Goal: Check status

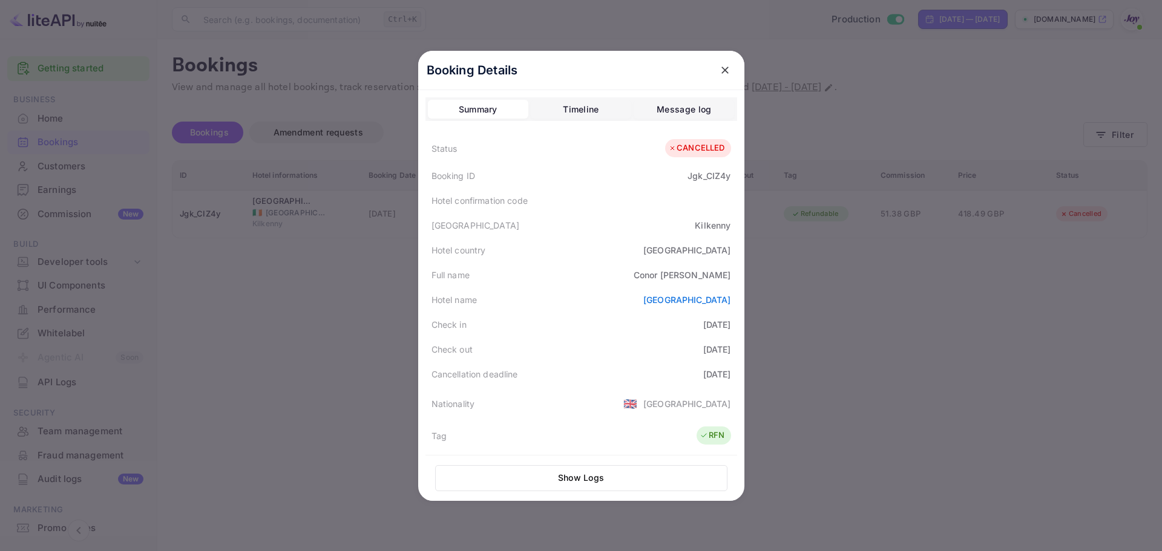
scroll to position [298, 0]
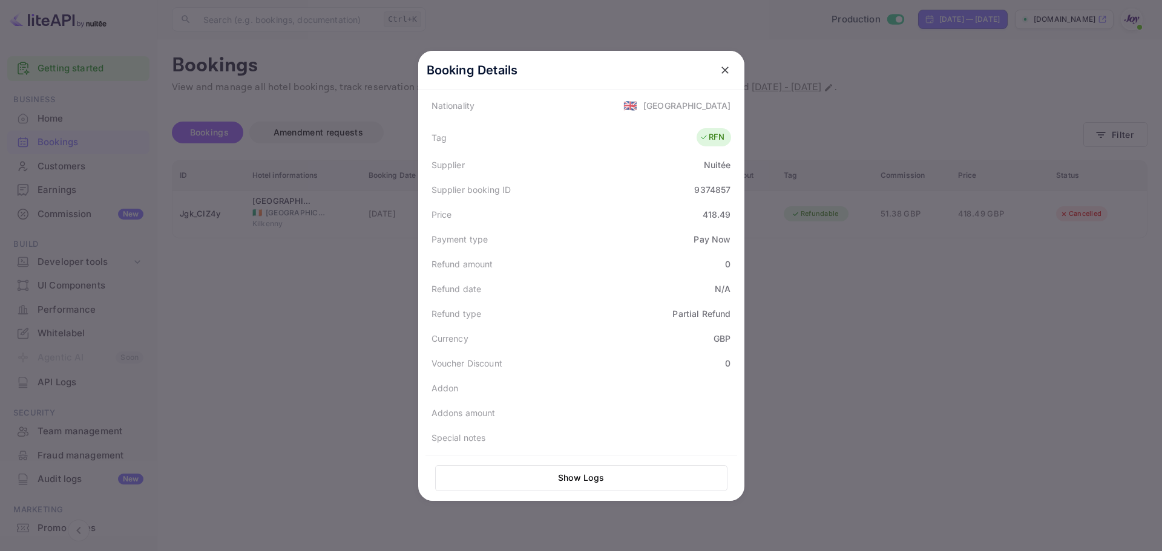
click at [801, 118] on div at bounding box center [581, 275] width 1162 height 551
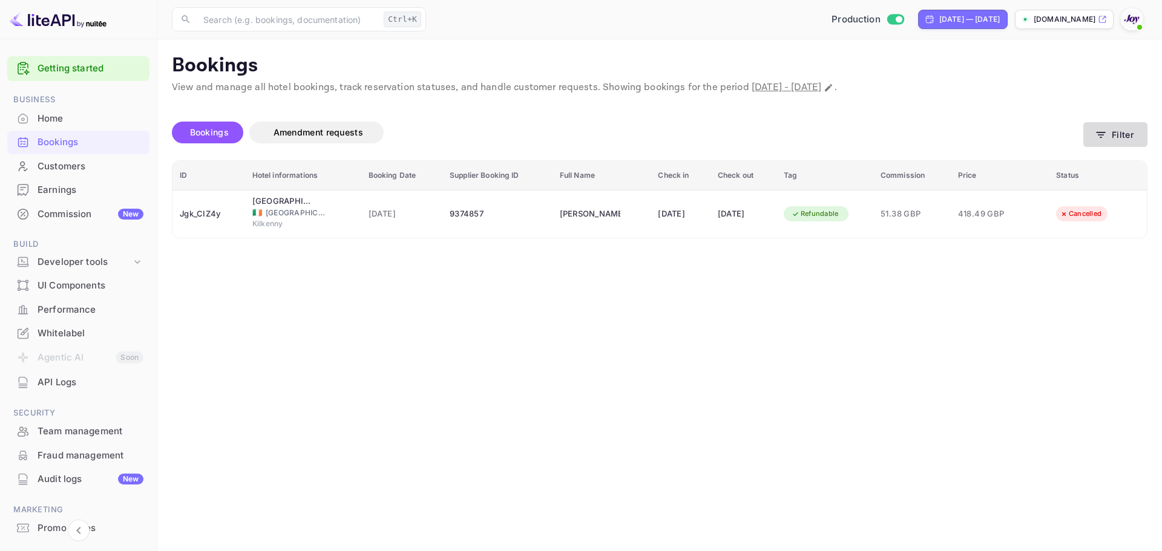
click at [1116, 133] on button "Filter" at bounding box center [1115, 134] width 64 height 25
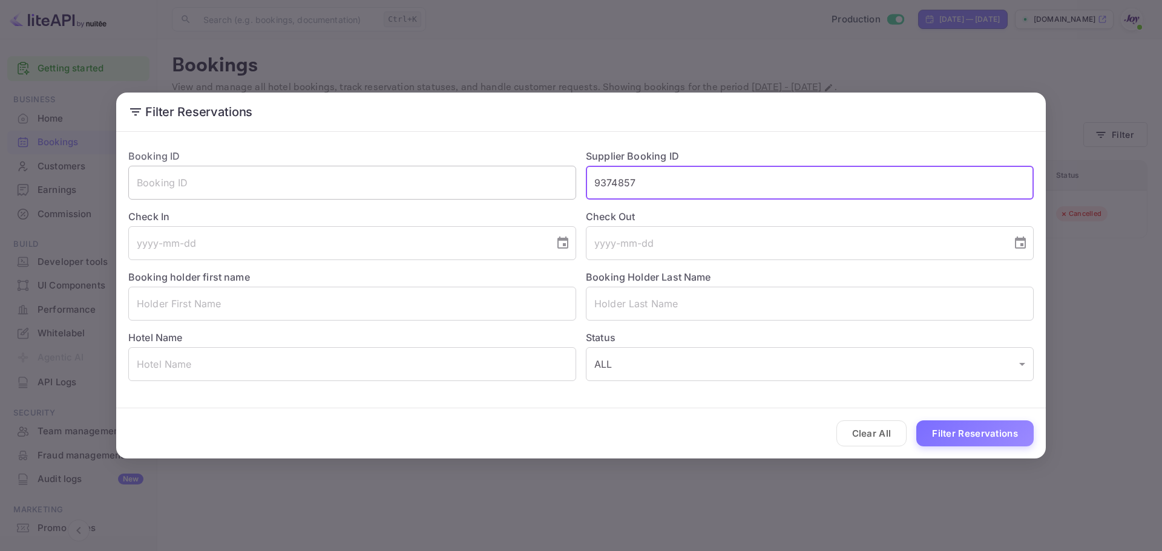
drag, startPoint x: 688, startPoint y: 183, endPoint x: 473, endPoint y: 189, distance: 214.3
click at [473, 189] on div "Booking ID ​ Supplier Booking ID 9374857 ​ Check In ​ Check Out ​ Booking holde…" at bounding box center [576, 260] width 915 height 242
click at [266, 295] on input "text" at bounding box center [352, 304] width 448 height 34
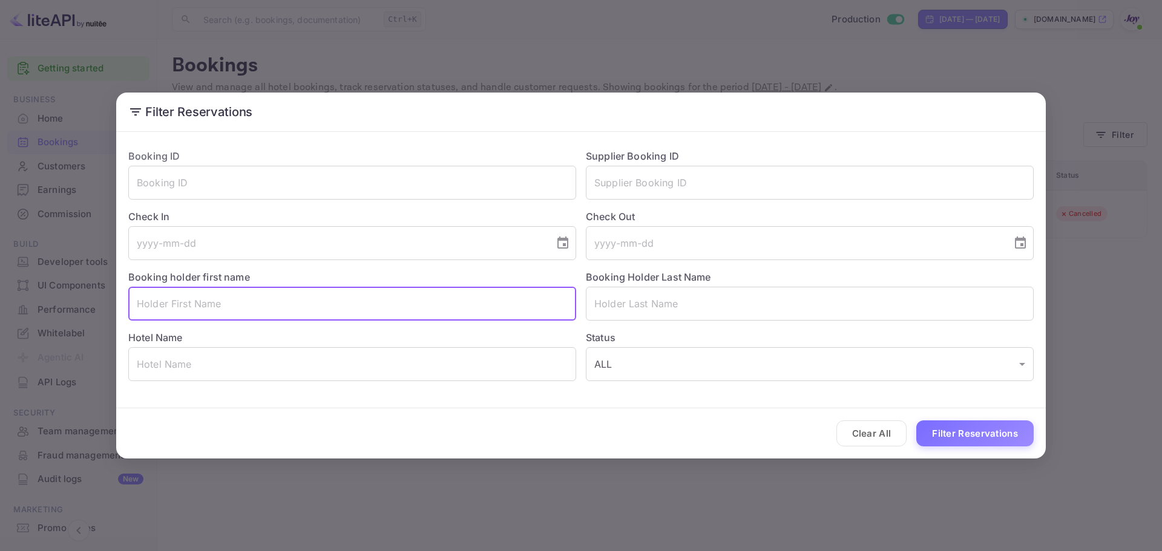
paste input "[PERSON_NAME] Tree"
drag, startPoint x: 218, startPoint y: 297, endPoint x: 172, endPoint y: 294, distance: 46.1
click at [172, 294] on input "[PERSON_NAME] Tree" at bounding box center [352, 304] width 448 height 34
type input "[PERSON_NAME]"
click at [703, 293] on input "text" at bounding box center [810, 304] width 448 height 34
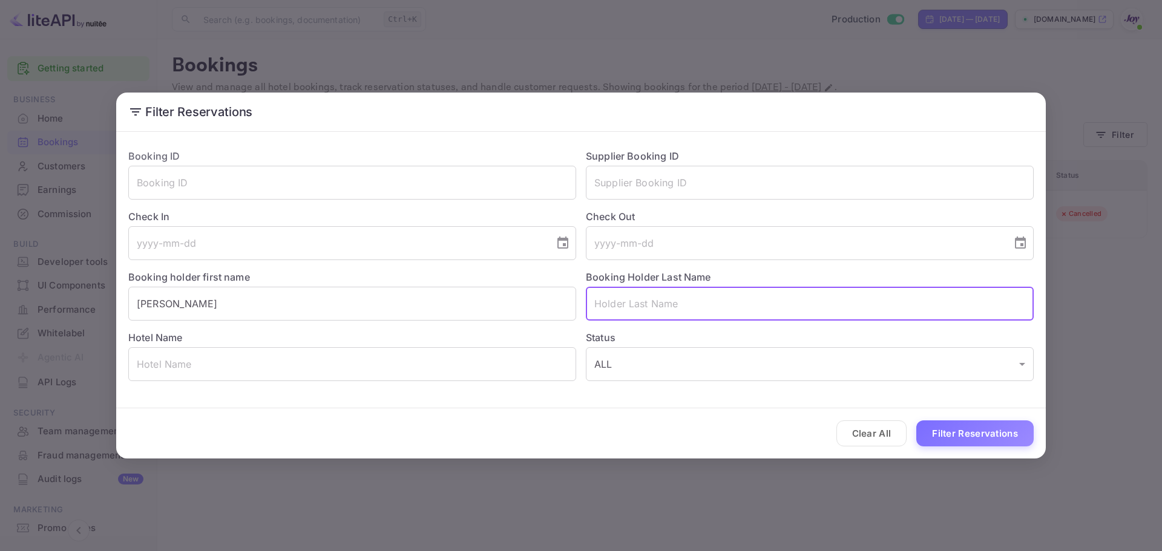
paste input "Tree"
type input "Tree"
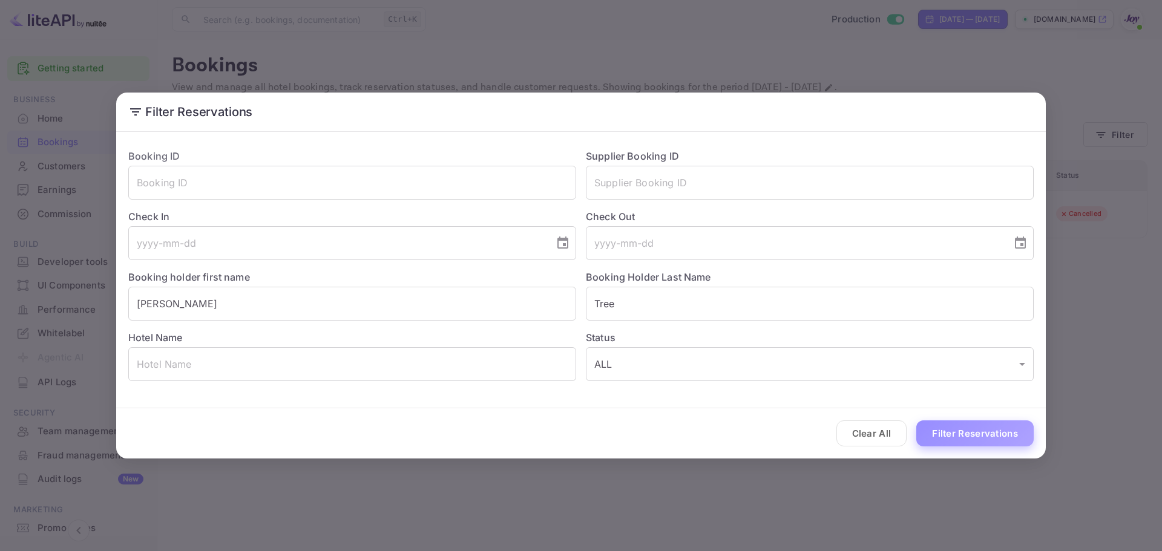
click at [963, 445] on button "Filter Reservations" at bounding box center [974, 434] width 117 height 26
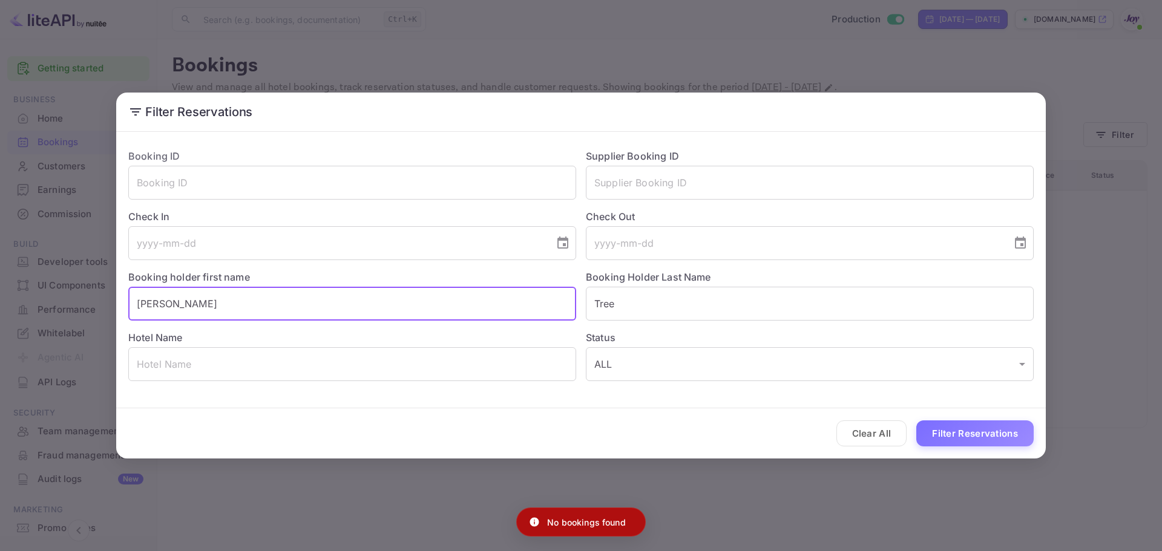
drag, startPoint x: 394, startPoint y: 298, endPoint x: -71, endPoint y: 321, distance: 465.4
click at [0, 321] on html "Getting started Business Home Bookings Customers Earnings Commission New Build …" at bounding box center [581, 275] width 1162 height 551
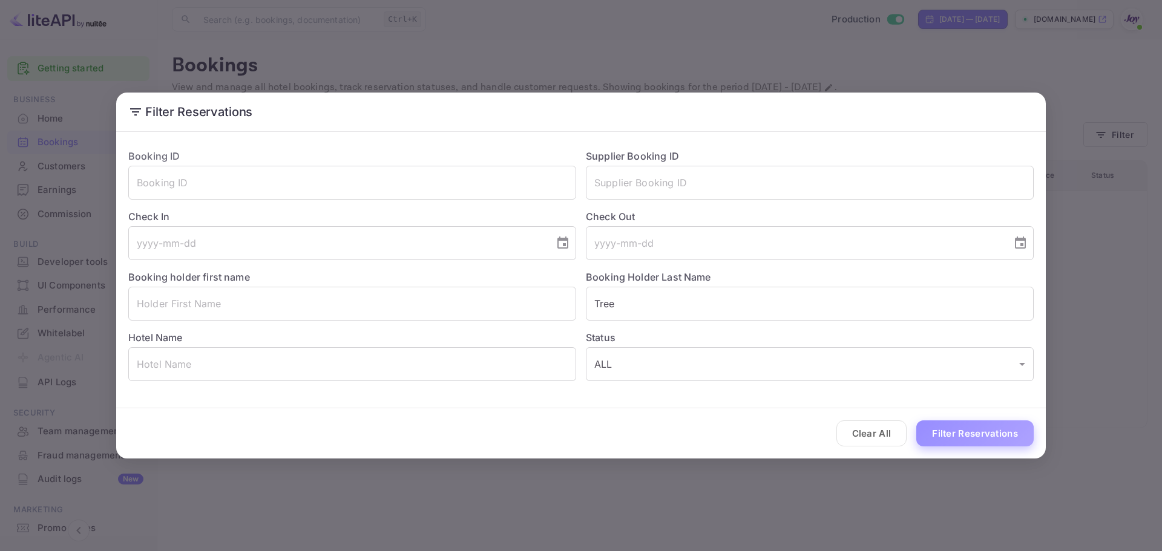
click at [970, 422] on button "Filter Reservations" at bounding box center [974, 434] width 117 height 26
click at [261, 517] on div "Filter Reservations Booking ID ​ Supplier Booking ID ​ Check In ​ Check Out ​ B…" at bounding box center [581, 275] width 1162 height 551
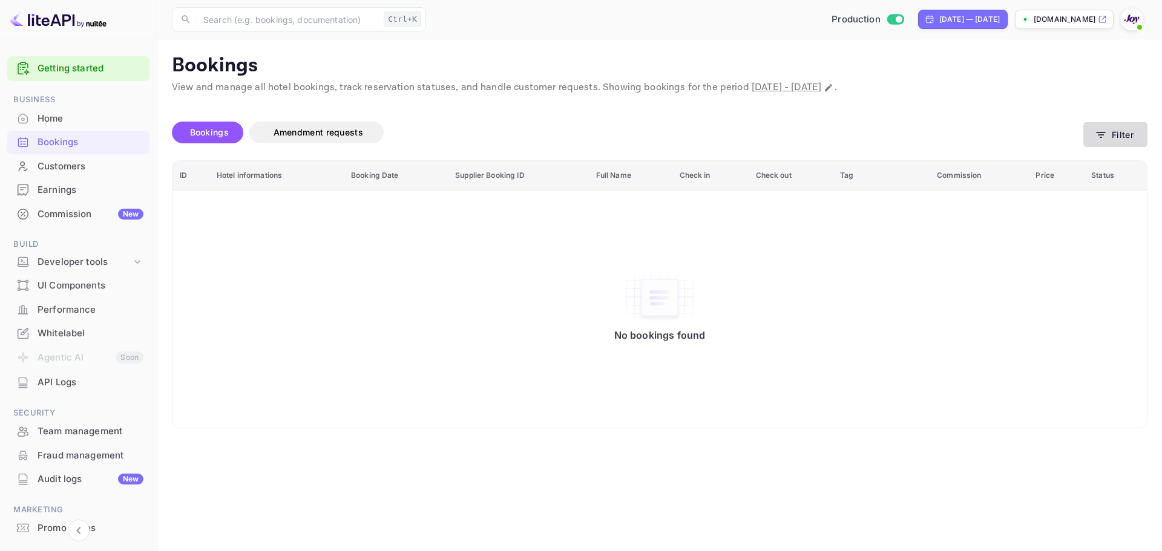
click at [1098, 125] on button "Filter" at bounding box center [1115, 134] width 64 height 25
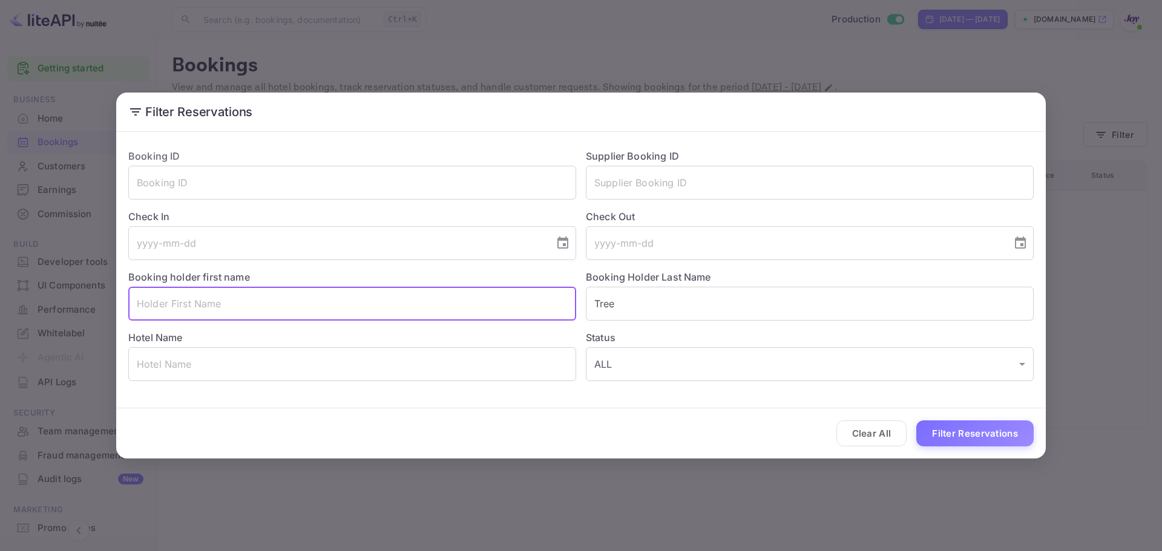
click at [184, 298] on input "text" at bounding box center [352, 304] width 448 height 34
paste input "[PERSON_NAME]"
drag, startPoint x: 222, startPoint y: 305, endPoint x: 166, endPoint y: 312, distance: 56.1
click at [166, 312] on input "[PERSON_NAME]" at bounding box center [352, 304] width 448 height 34
type input "[PERSON_NAME]"
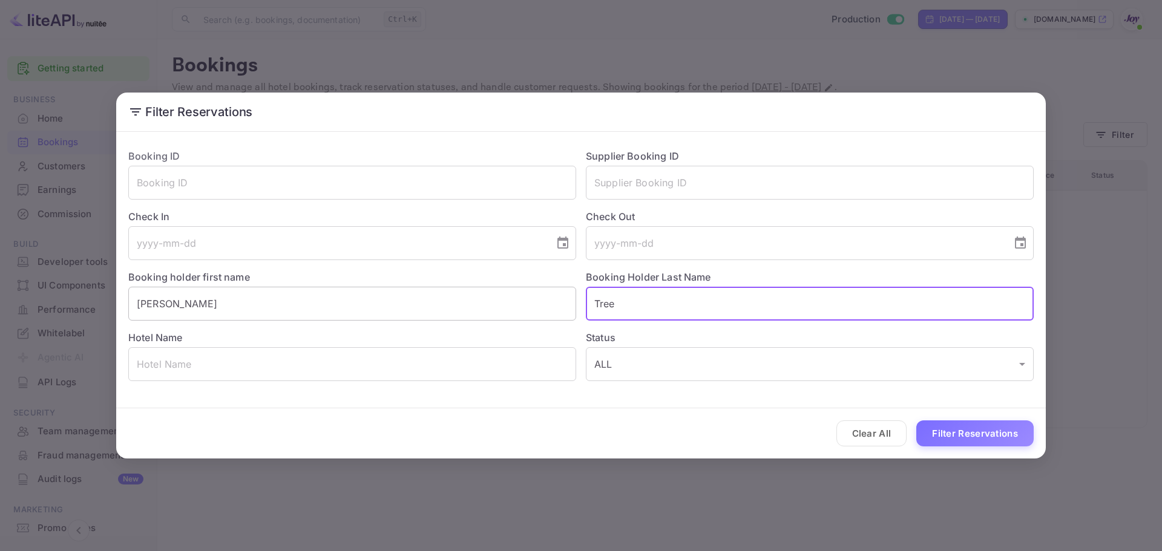
paste input "Machat"
type input "Machat"
click at [993, 423] on button "Filter Reservations" at bounding box center [974, 434] width 117 height 26
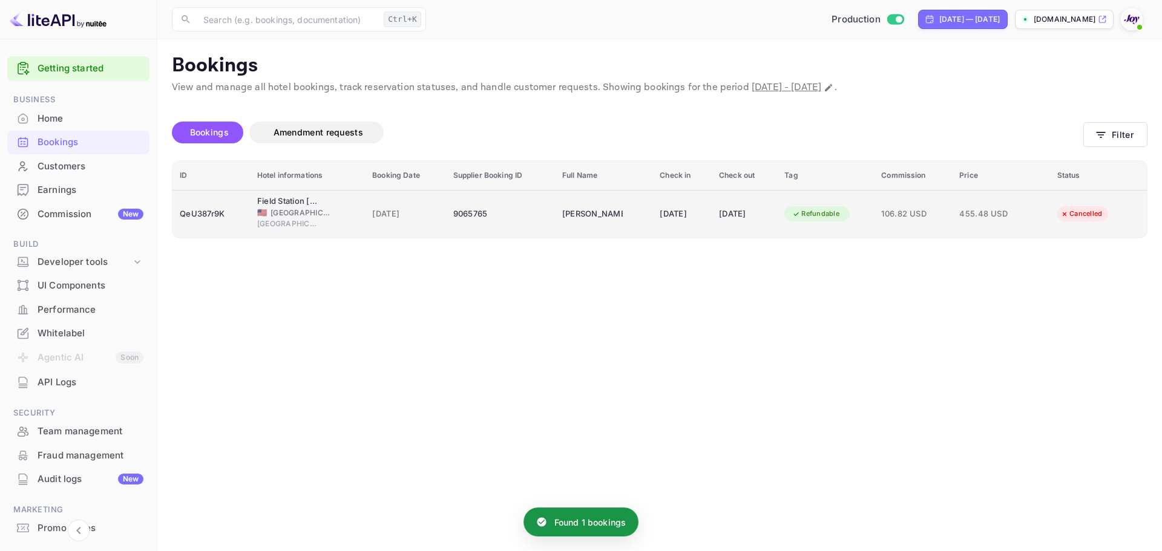
click at [350, 222] on td "Field Station [PERSON_NAME] Tree 🇺🇸 [GEOGRAPHIC_DATA] [GEOGRAPHIC_DATA]" at bounding box center [307, 214] width 115 height 48
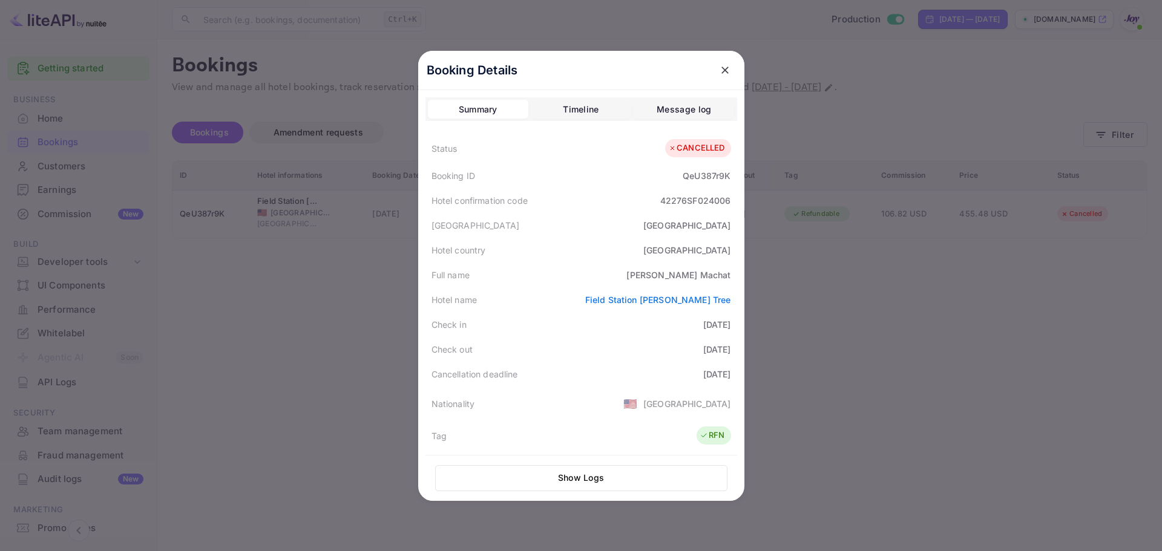
click at [719, 76] on button "close" at bounding box center [725, 70] width 22 height 22
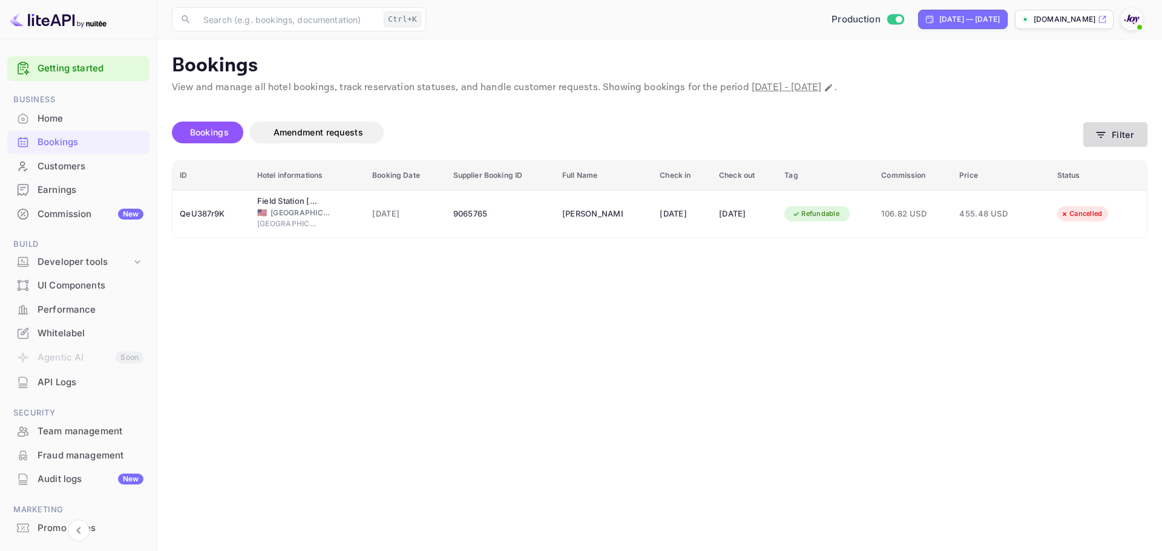
click at [1098, 134] on icon "button" at bounding box center [1101, 135] width 12 height 12
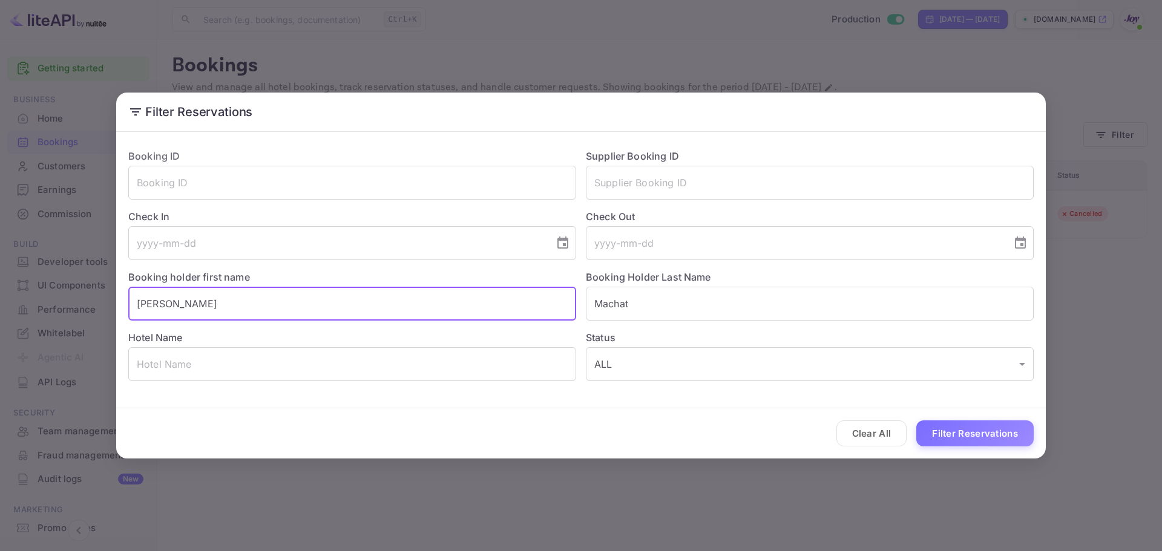
drag, startPoint x: 195, startPoint y: 312, endPoint x: 49, endPoint y: 290, distance: 147.5
click at [49, 290] on div "Filter Reservations Booking ID ​ Supplier Booking ID ​ Check In ​ Check Out ​ B…" at bounding box center [581, 275] width 1162 height 551
paste input "[PERSON_NAME]"
drag, startPoint x: 211, startPoint y: 303, endPoint x: 163, endPoint y: 304, distance: 47.2
click at [160, 305] on input "[PERSON_NAME]" at bounding box center [352, 304] width 448 height 34
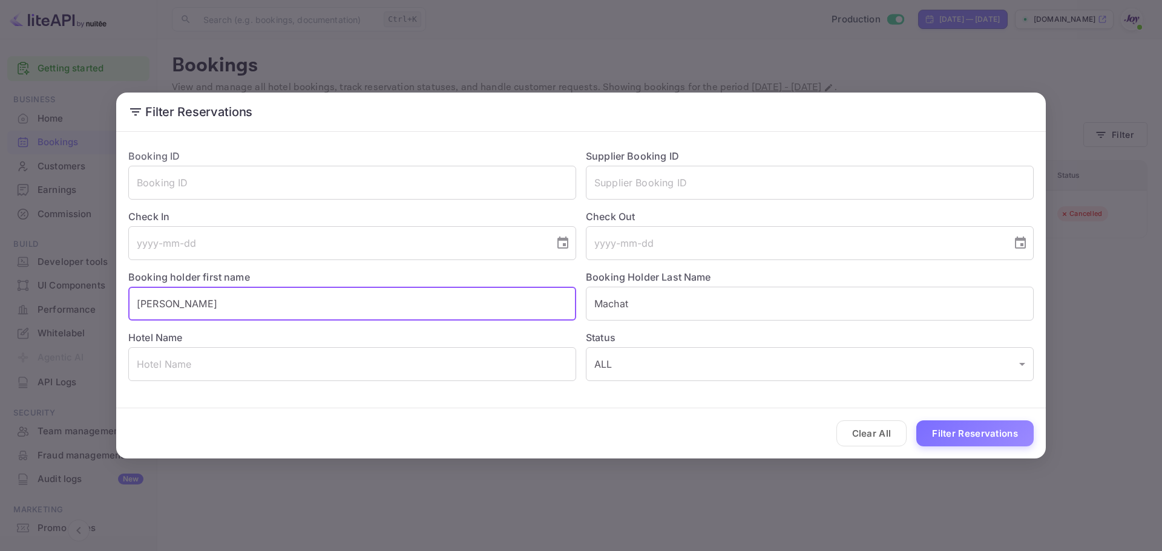
type input "[PERSON_NAME]"
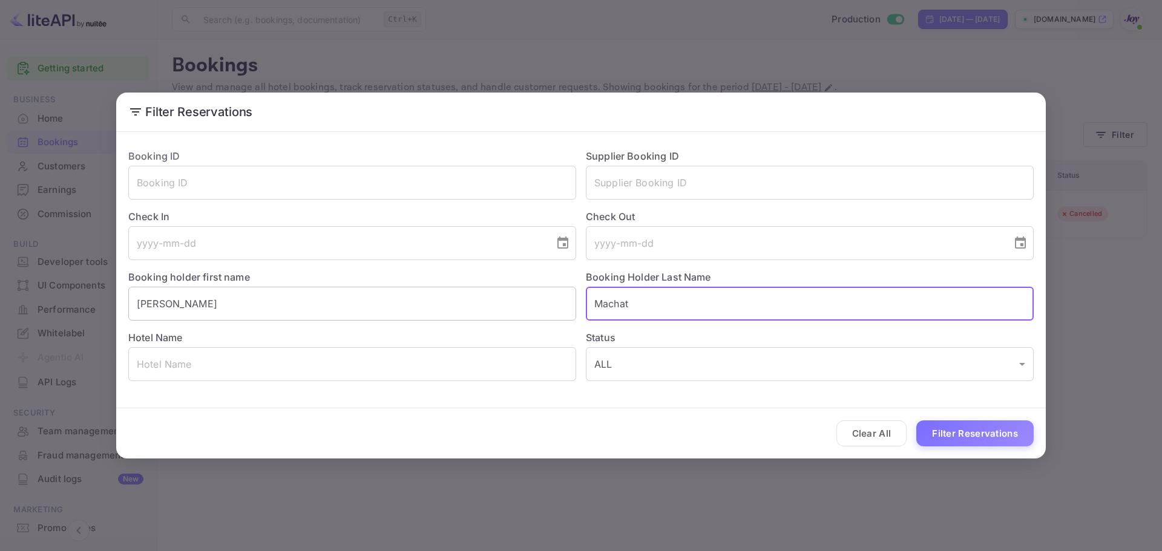
paste input "[PERSON_NAME]"
type input "[PERSON_NAME]"
click at [984, 429] on button "Filter Reservations" at bounding box center [974, 434] width 117 height 26
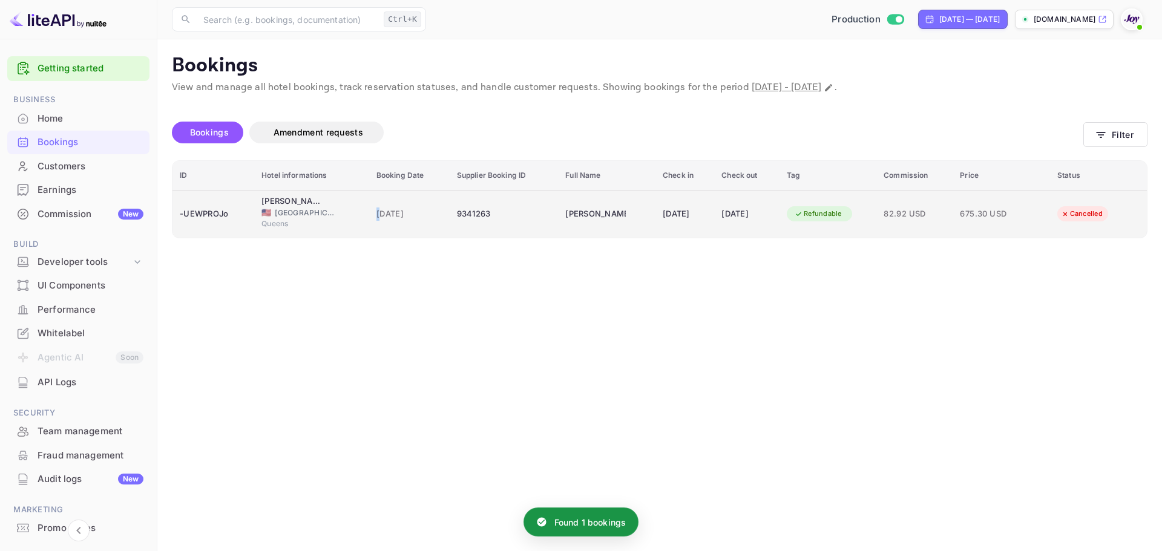
click at [376, 211] on span "[DATE]" at bounding box center [409, 214] width 66 height 13
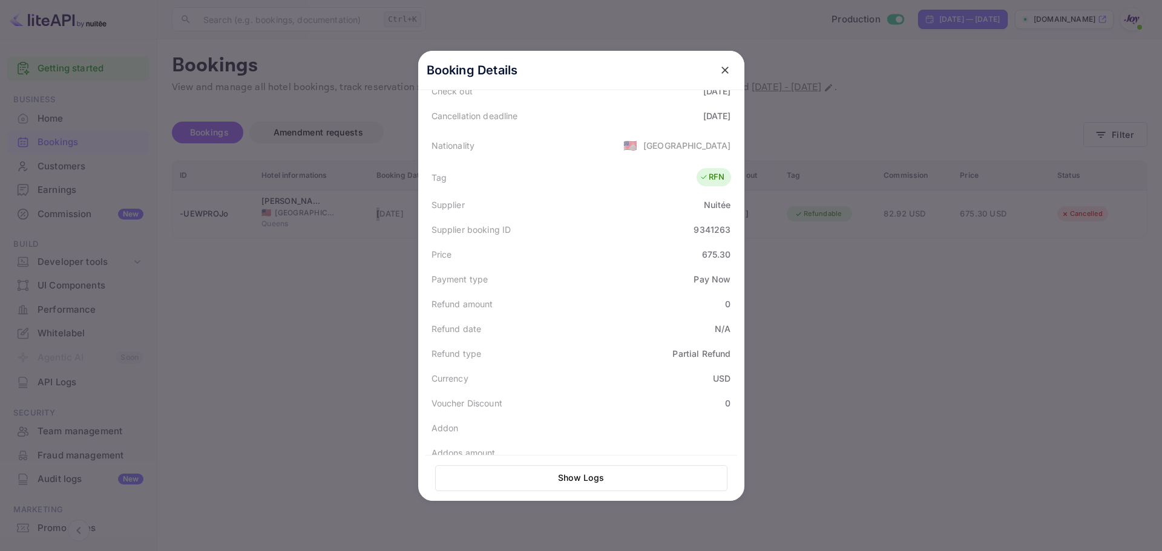
scroll to position [117, 0]
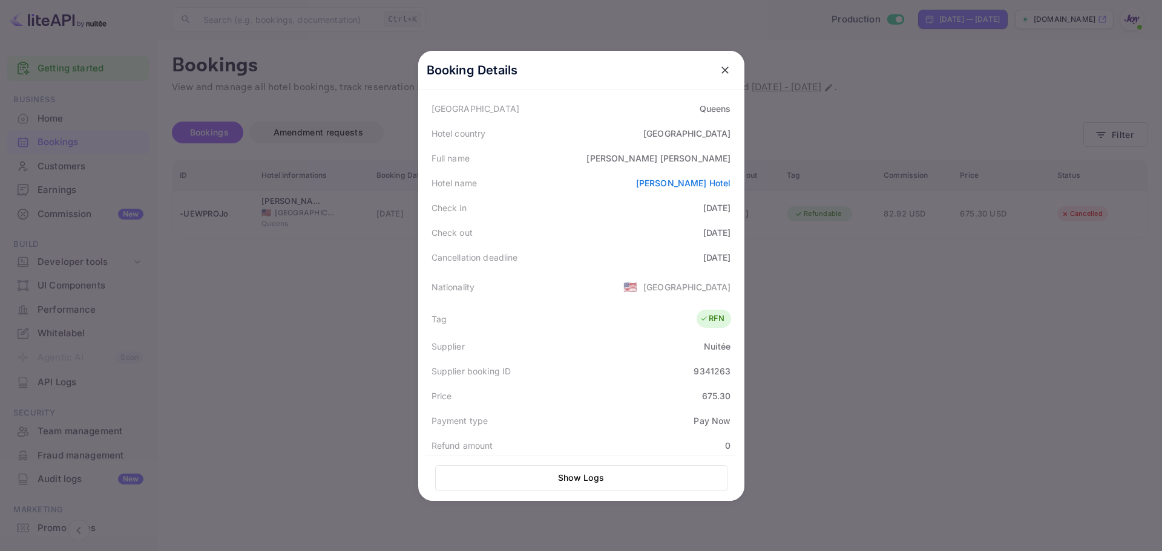
click at [211, 347] on div at bounding box center [581, 275] width 1162 height 551
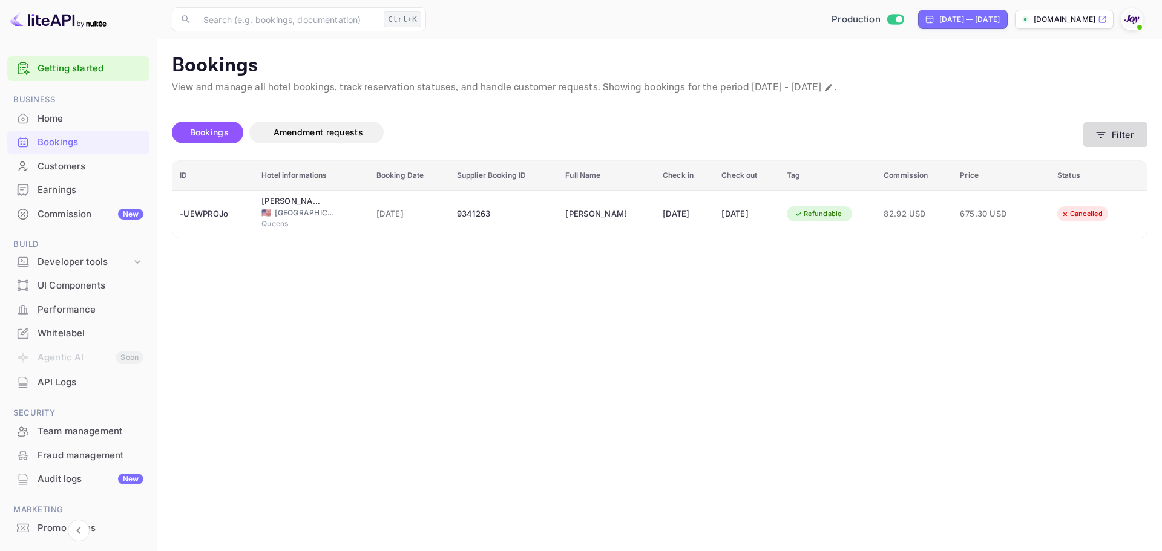
click at [1112, 136] on button "Filter" at bounding box center [1115, 134] width 64 height 25
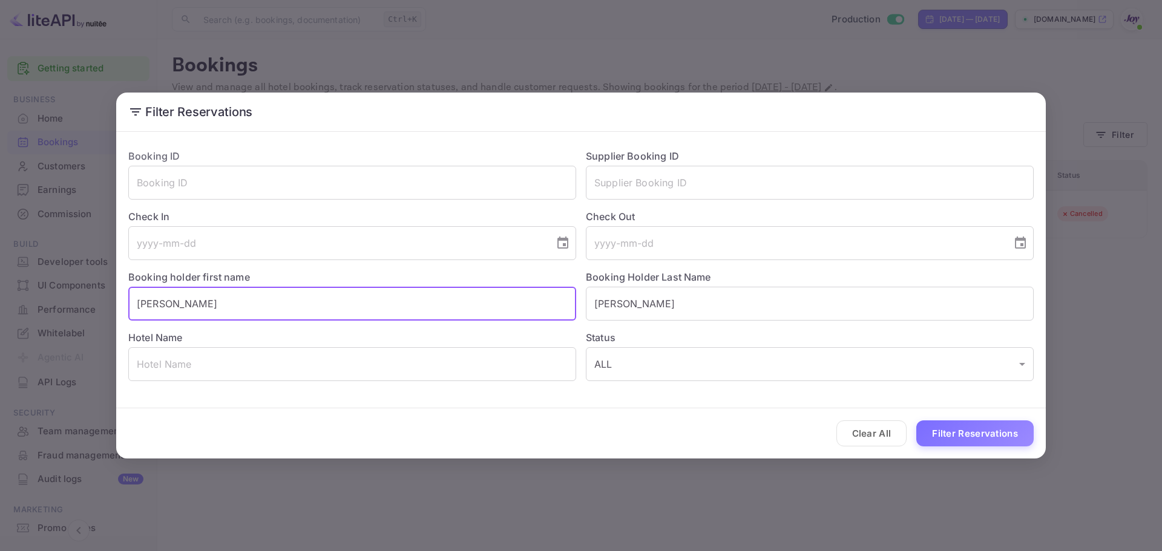
drag, startPoint x: 346, startPoint y: 308, endPoint x: 80, endPoint y: 334, distance: 267.0
click at [80, 334] on div "Filter Reservations Booking ID ​ Supplier Booking ID ​ Check In ​ Check Out ​ B…" at bounding box center [581, 275] width 1162 height 551
click at [639, 292] on input "[PERSON_NAME]" at bounding box center [810, 304] width 448 height 34
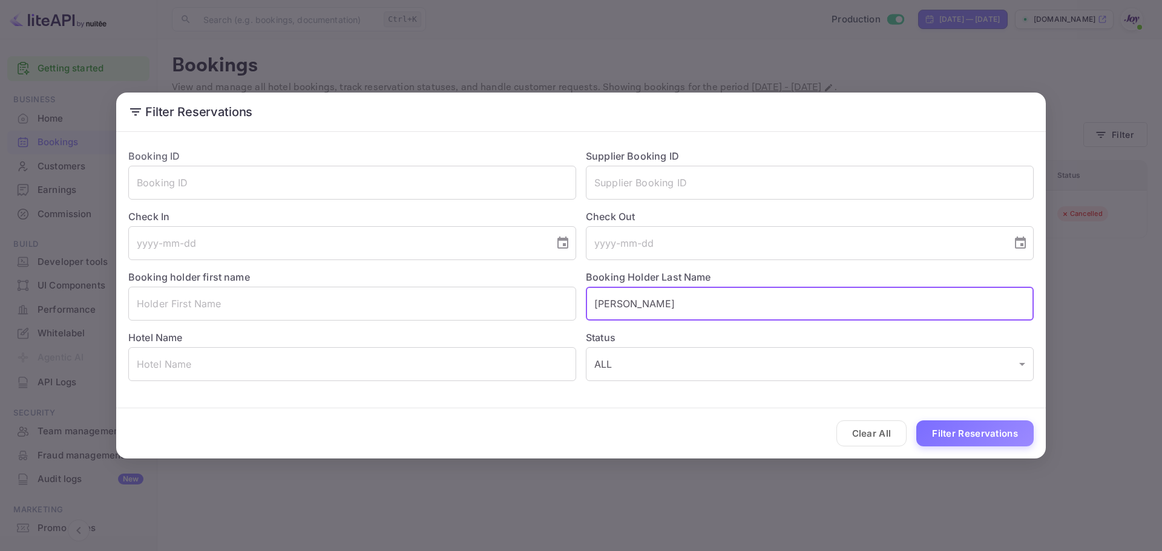
click at [639, 292] on input "[PERSON_NAME]" at bounding box center [810, 304] width 448 height 34
paste input "[PERSON_NAME]"
drag, startPoint x: 671, startPoint y: 301, endPoint x: 492, endPoint y: 314, distance: 179.6
click at [492, 314] on div "Booking ID ​ Supplier Booking ID ​ Check In ​ Check Out ​ Booking holder first …" at bounding box center [576, 260] width 915 height 242
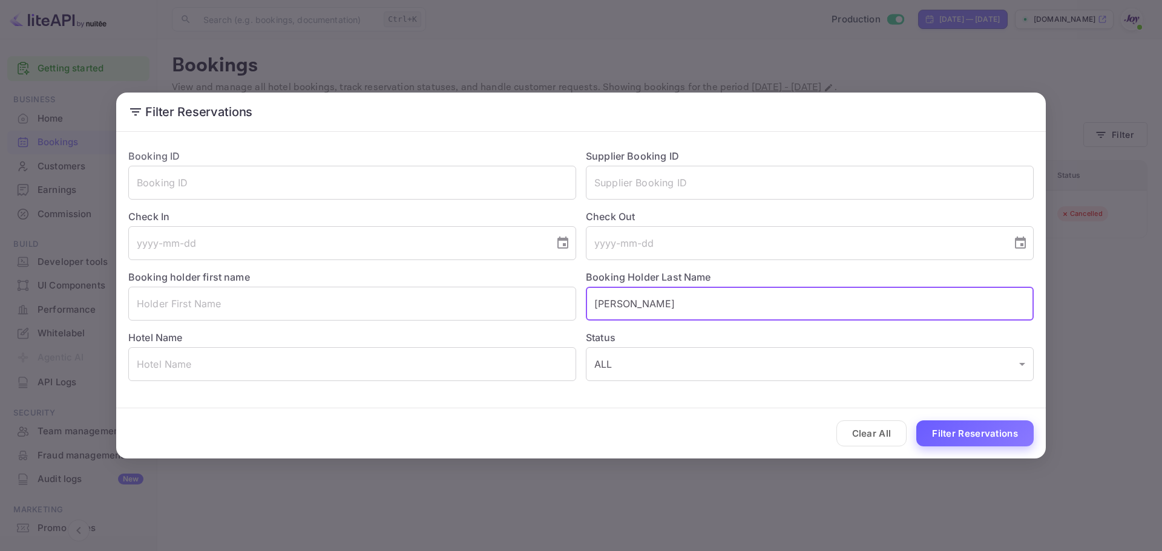
type input "[PERSON_NAME]"
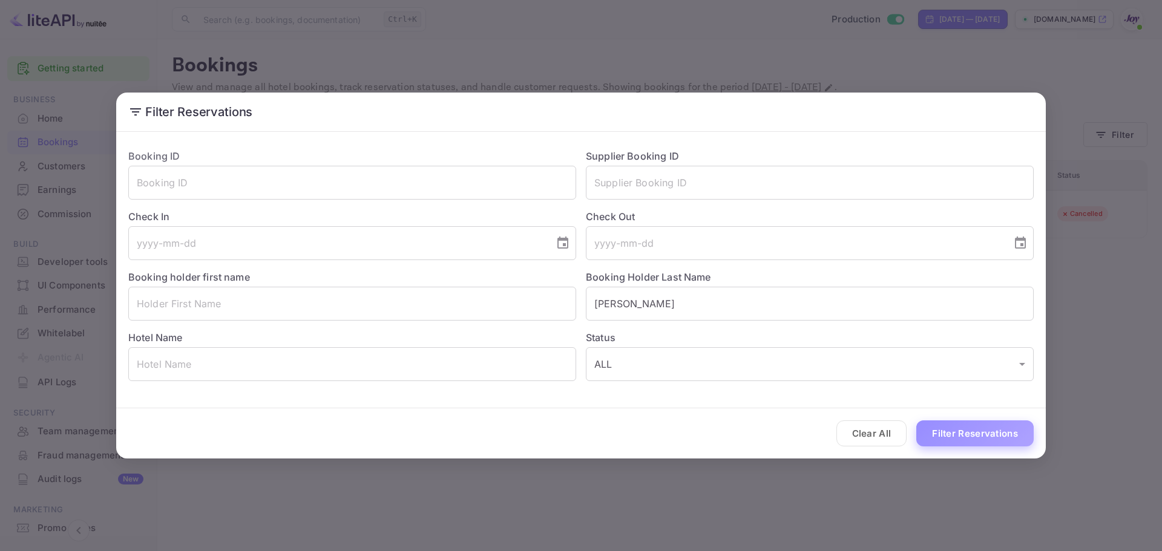
click at [997, 428] on button "Filter Reservations" at bounding box center [974, 434] width 117 height 26
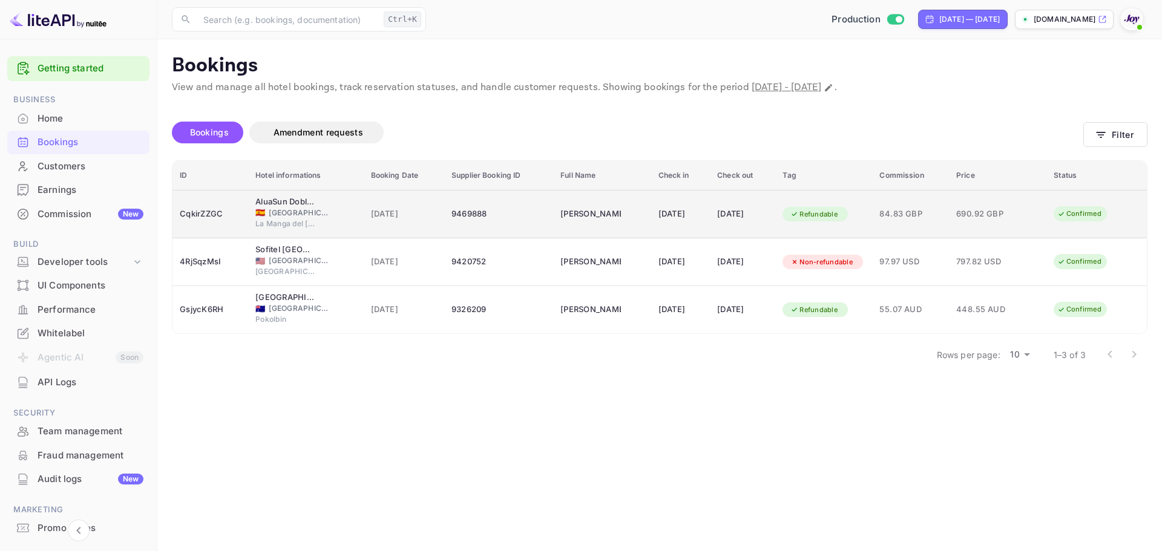
click at [658, 220] on div "[DATE]" at bounding box center [680, 214] width 45 height 19
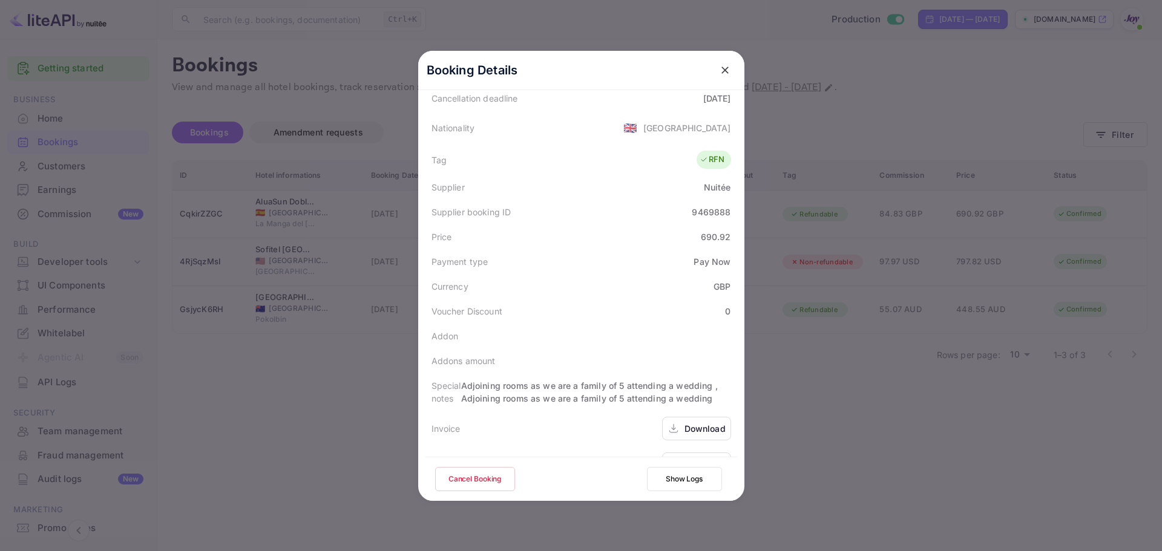
scroll to position [306, 0]
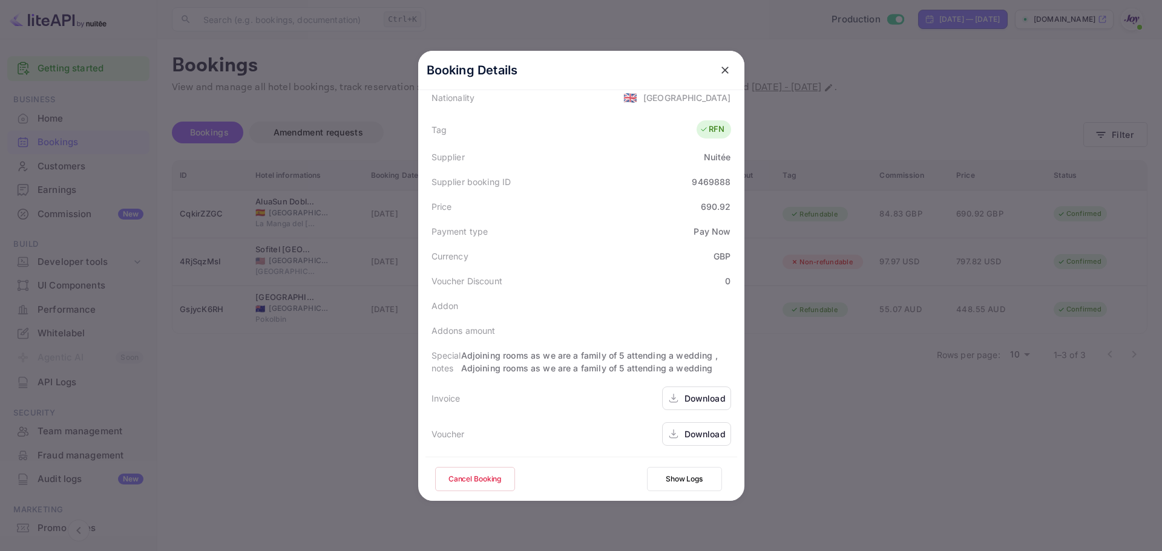
click at [685, 399] on div "Download" at bounding box center [705, 398] width 41 height 13
click at [687, 433] on div "Download" at bounding box center [705, 434] width 41 height 13
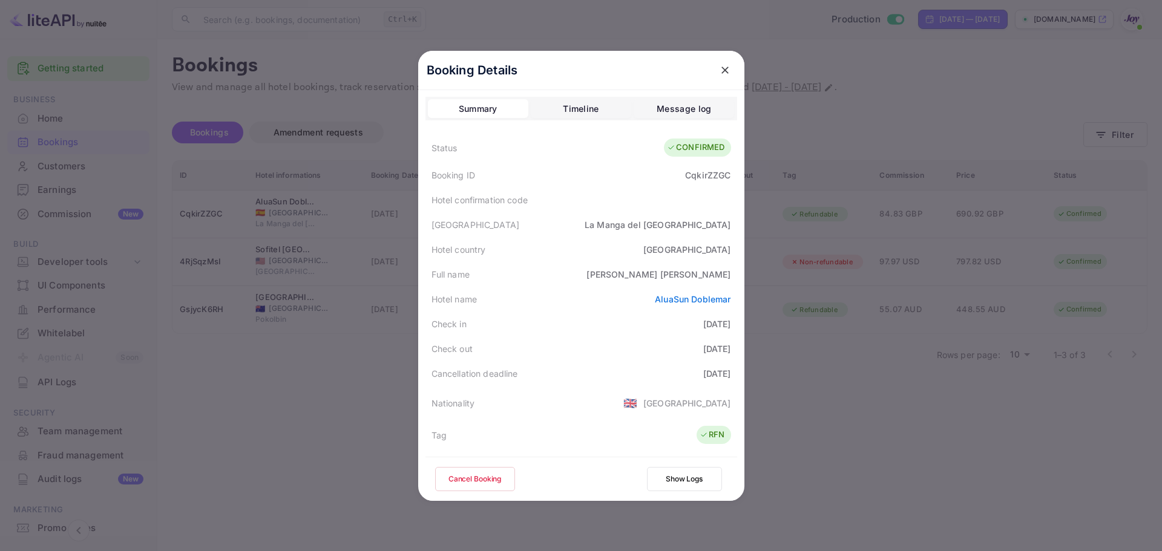
scroll to position [0, 0]
drag, startPoint x: 689, startPoint y: 274, endPoint x: 724, endPoint y: 266, distance: 35.8
click at [724, 266] on div "Full name [PERSON_NAME]" at bounding box center [581, 275] width 312 height 25
copy div "[PERSON_NAME]"
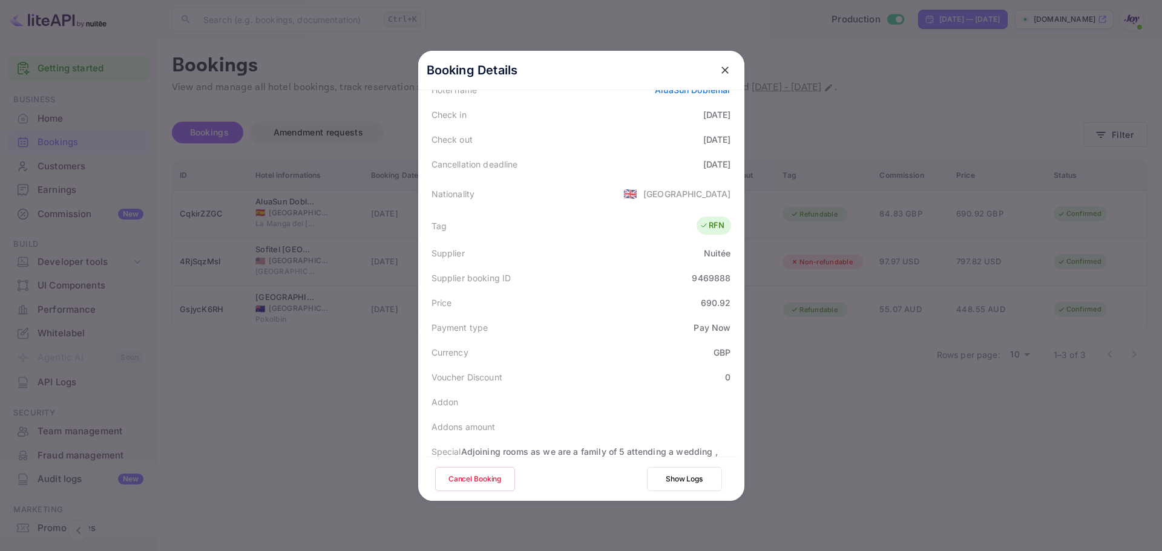
scroll to position [242, 0]
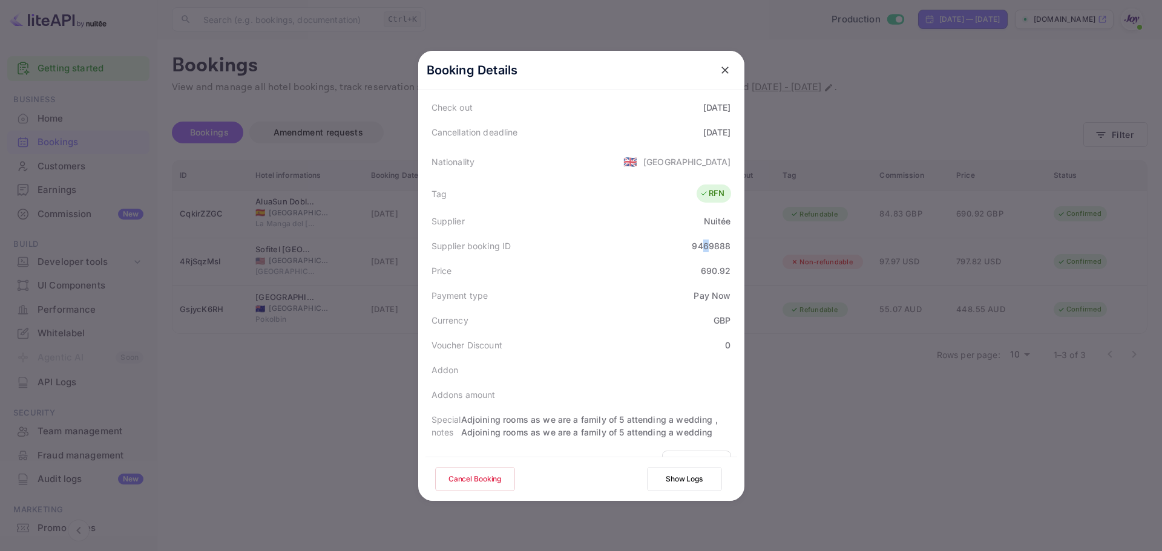
click at [701, 243] on div "9469888" at bounding box center [711, 246] width 39 height 13
copy div "9469888"
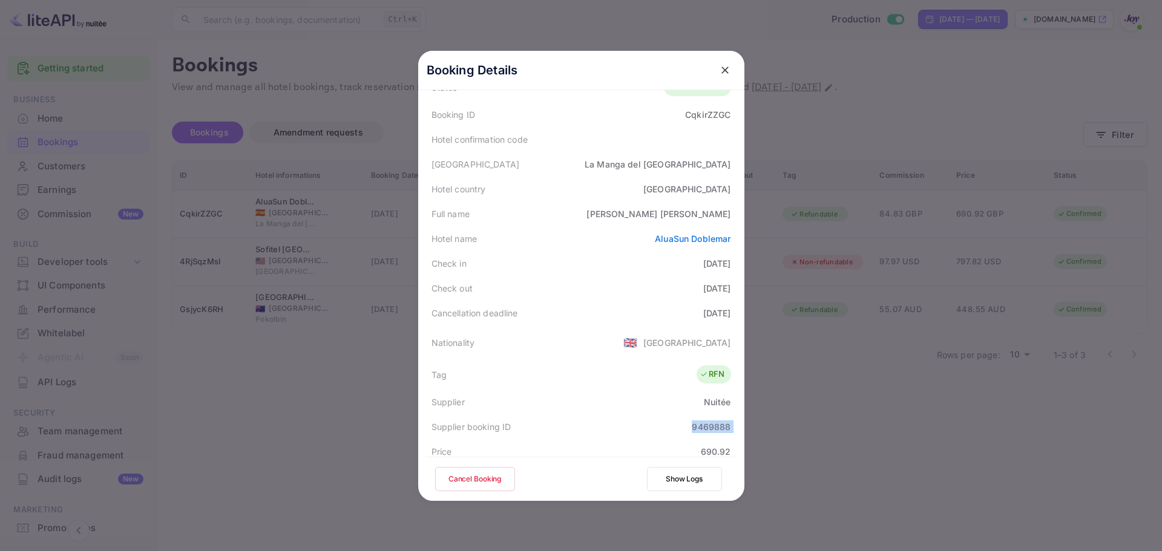
scroll to position [61, 0]
drag, startPoint x: 687, startPoint y: 214, endPoint x: 728, endPoint y: 211, distance: 41.3
click at [728, 211] on div "Full name [PERSON_NAME]" at bounding box center [581, 214] width 312 height 25
copy div "[PERSON_NAME]"
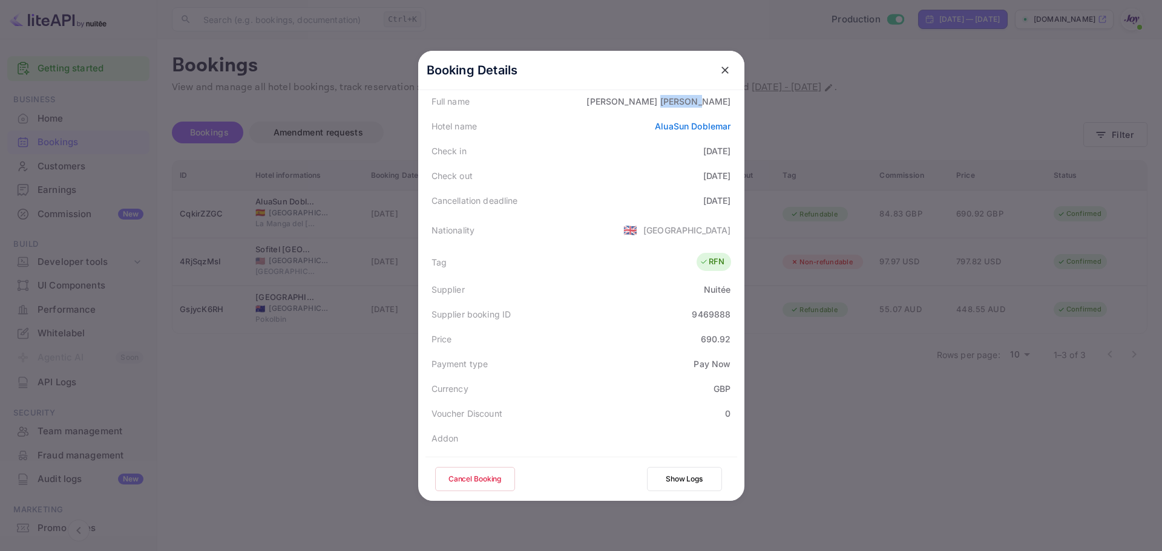
scroll to position [182, 0]
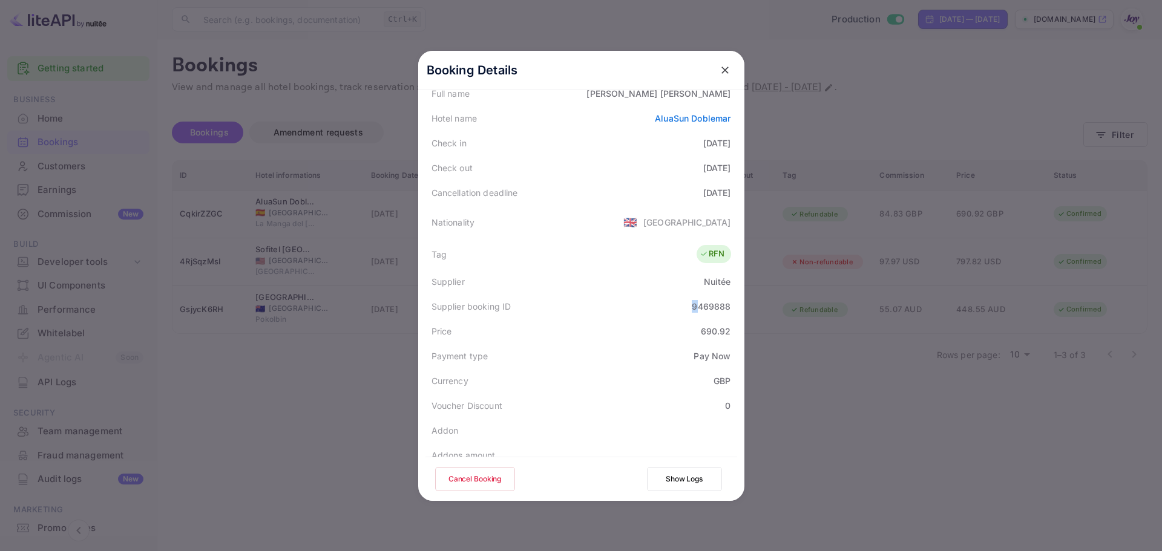
click at [692, 310] on div "9469888" at bounding box center [711, 306] width 39 height 13
click at [933, 376] on div at bounding box center [581, 275] width 1162 height 551
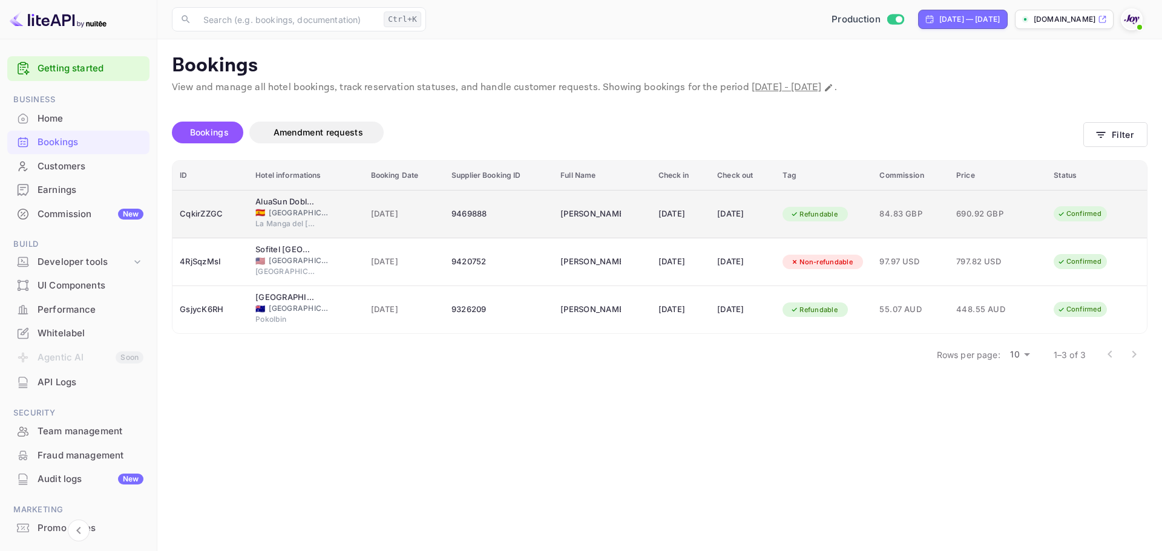
click at [658, 214] on div "[DATE]" at bounding box center [680, 214] width 45 height 19
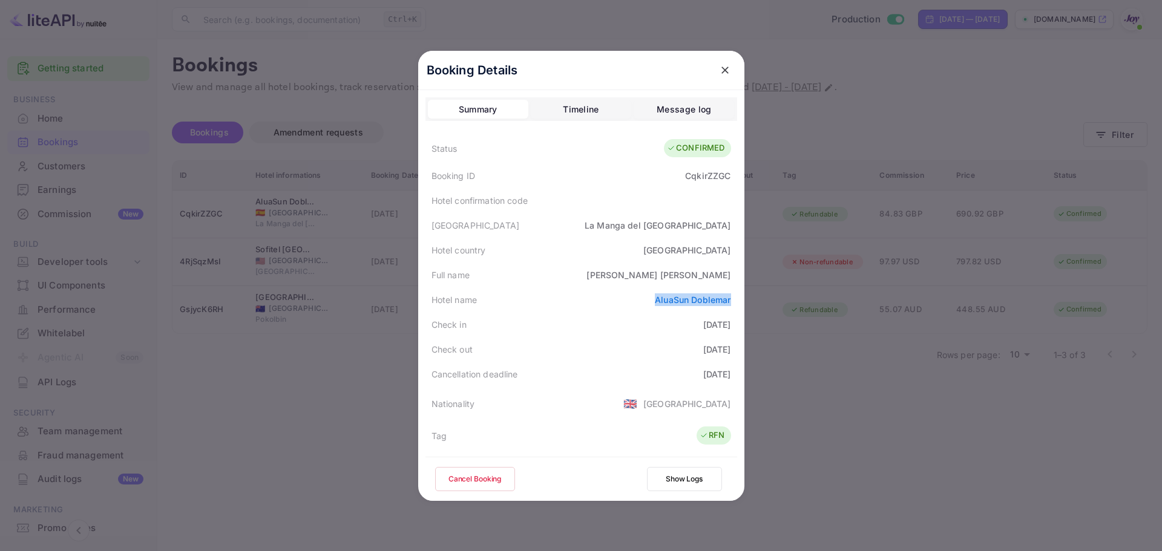
drag, startPoint x: 729, startPoint y: 300, endPoint x: 650, endPoint y: 306, distance: 79.6
click at [650, 306] on div "Hotel name AluaSun Doblemar" at bounding box center [581, 299] width 312 height 25
copy link "AluaSun Doblemar"
drag, startPoint x: 706, startPoint y: 329, endPoint x: 720, endPoint y: 329, distance: 13.3
click at [720, 329] on div "[DATE]" at bounding box center [717, 324] width 28 height 13
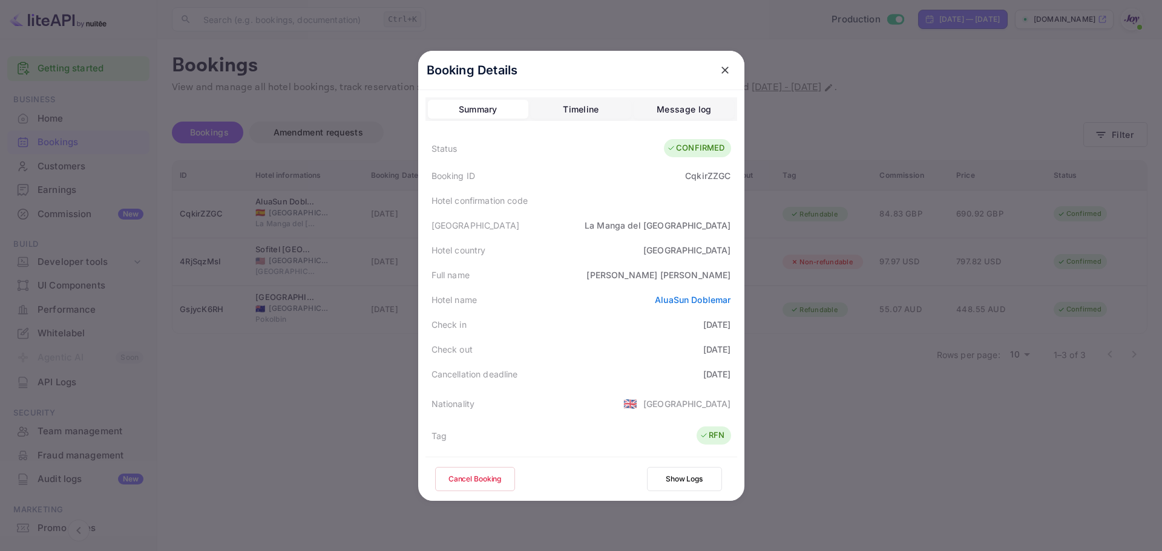
click at [705, 326] on div "[DATE]" at bounding box center [717, 324] width 28 height 13
drag, startPoint x: 706, startPoint y: 325, endPoint x: 731, endPoint y: 325, distance: 24.8
click at [731, 325] on div "Check in [DATE]" at bounding box center [581, 324] width 312 height 25
copy div "10-01"
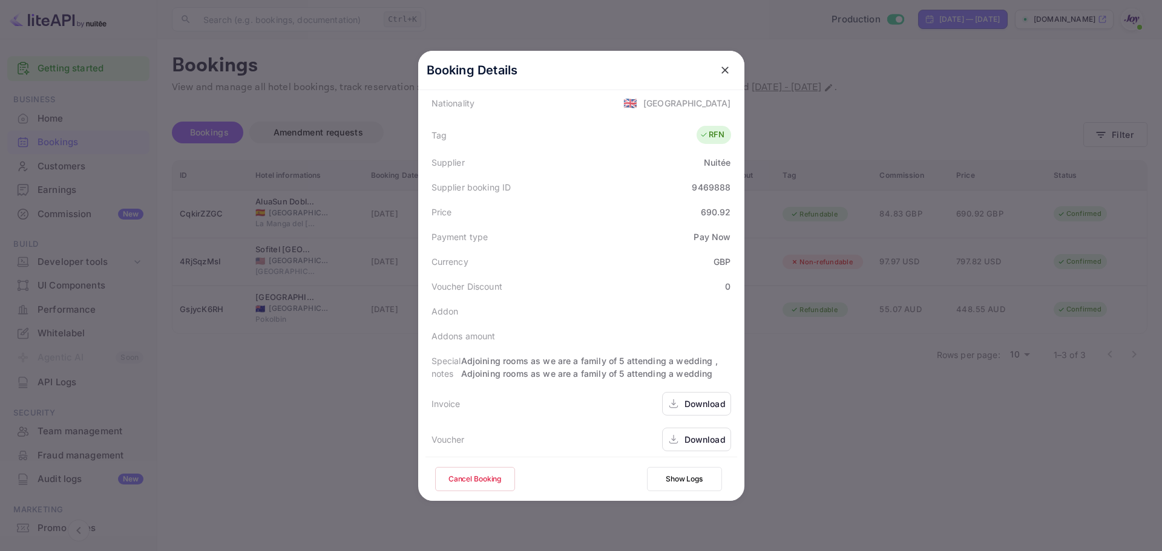
scroll to position [306, 0]
